Goal: Obtain resource: Download file/media

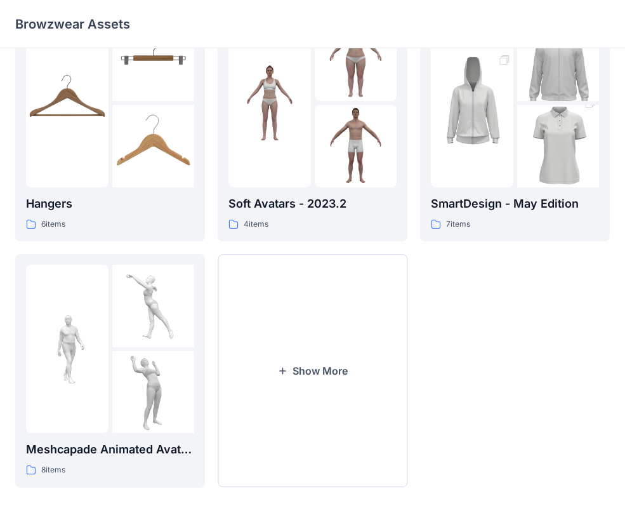
scroll to position [316, 0]
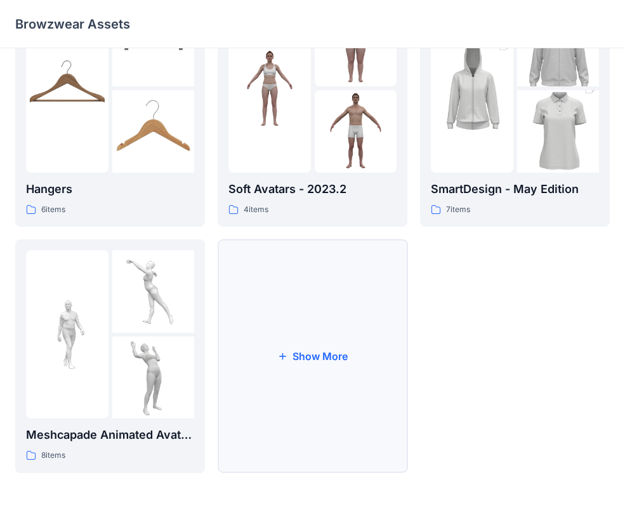
click at [305, 354] on button "Show More" at bounding box center [313, 356] width 190 height 234
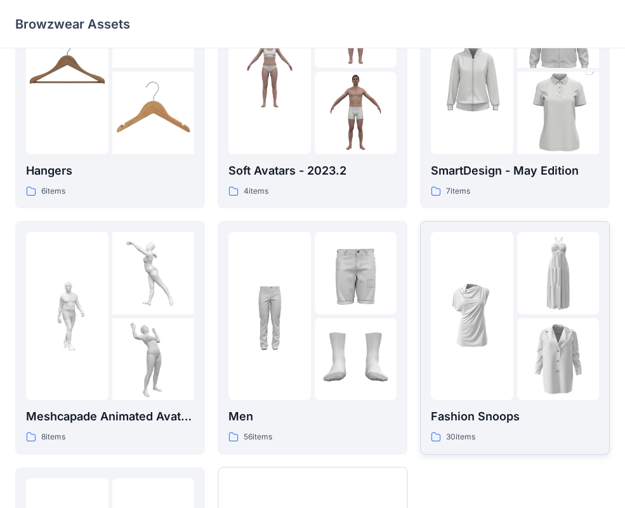
scroll to position [331, 0]
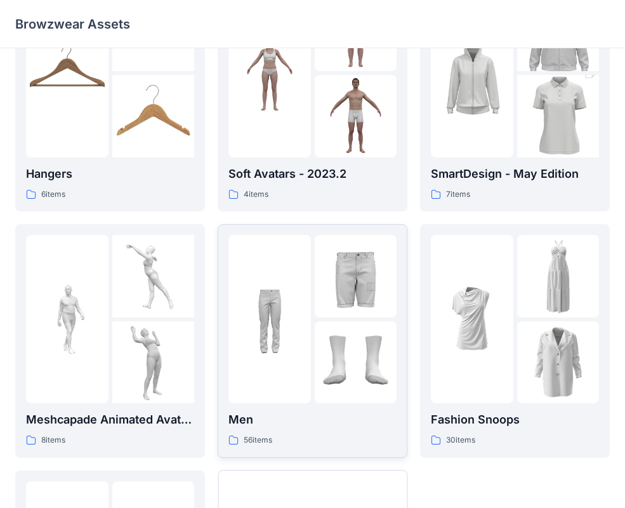
click at [291, 298] on img at bounding box center [270, 319] width 83 height 83
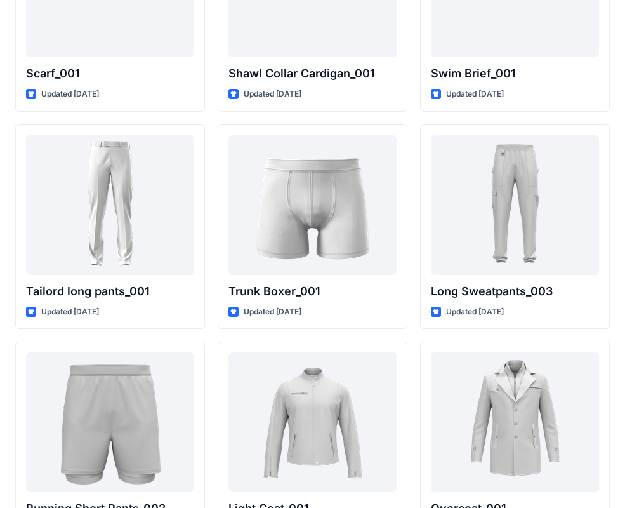
scroll to position [2981, 0]
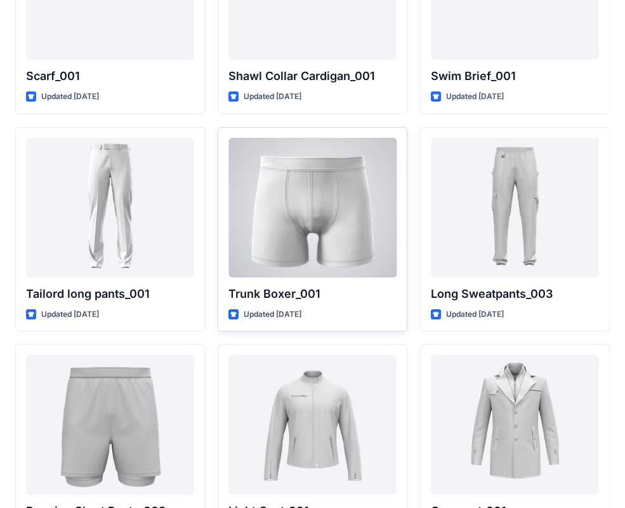
click at [302, 199] on div at bounding box center [313, 208] width 168 height 140
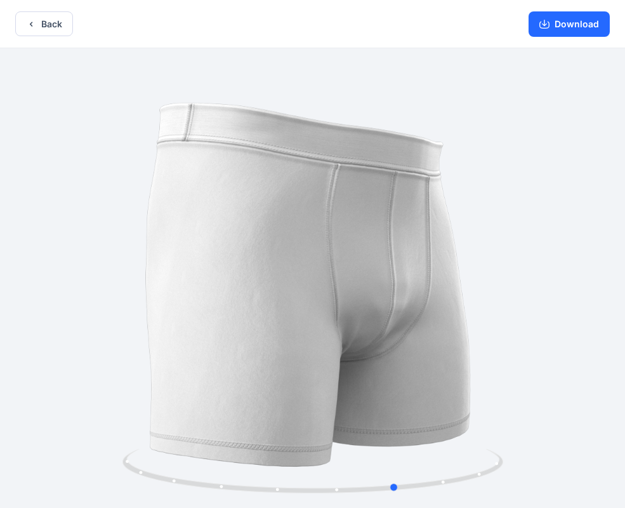
drag, startPoint x: 328, startPoint y: 255, endPoint x: 416, endPoint y: 223, distance: 93.6
click at [411, 230] on div at bounding box center [312, 279] width 625 height 462
click at [576, 23] on button "Download" at bounding box center [569, 23] width 81 height 25
click at [557, 17] on button "Download" at bounding box center [569, 23] width 81 height 25
